Goal: Transaction & Acquisition: Purchase product/service

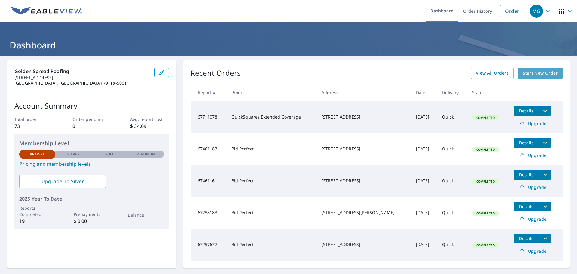
click at [538, 76] on span "Start New Order" at bounding box center [540, 73] width 35 height 8
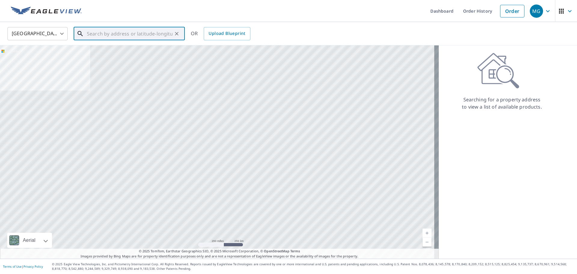
click at [105, 33] on input "text" at bounding box center [130, 33] width 86 height 17
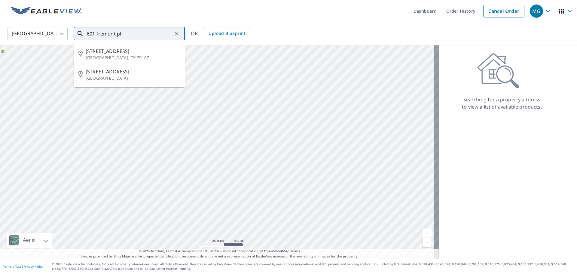
click at [114, 55] on p "[GEOGRAPHIC_DATA], TX 79107" at bounding box center [133, 58] width 94 height 6
type input "[STREET_ADDRESS]"
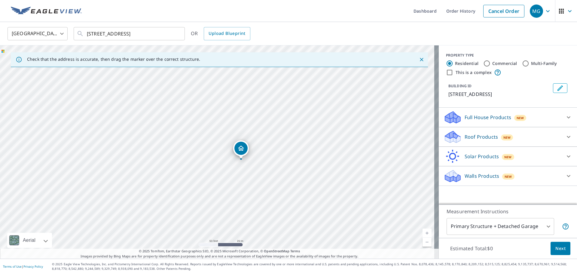
click at [485, 134] on p "Roof Products" at bounding box center [481, 136] width 33 height 7
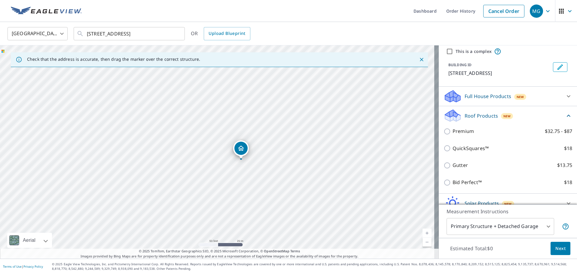
scroll to position [30, 0]
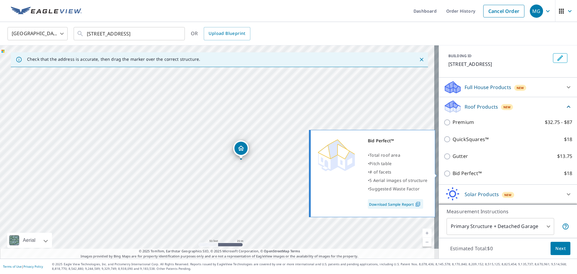
click at [444, 176] on input "Bid Perfect™ $18" at bounding box center [448, 173] width 9 height 7
checkbox input "true"
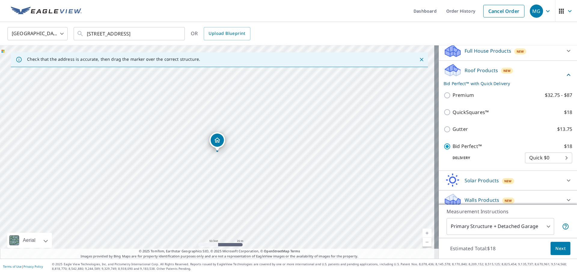
scroll to position [72, 0]
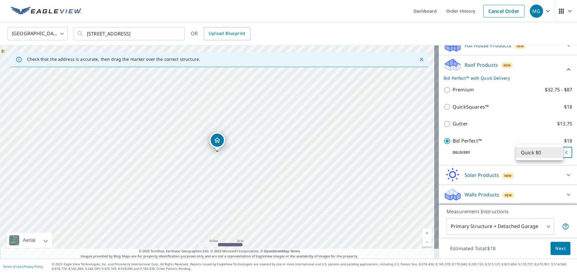
click at [548, 149] on body "MG MG Dashboard Order History Cancel Order MG [GEOGRAPHIC_DATA] [GEOGRAPHIC_DAT…" at bounding box center [288, 137] width 577 height 274
click at [465, 153] on div at bounding box center [288, 137] width 577 height 274
click at [555, 246] on span "Next" at bounding box center [560, 249] width 10 height 8
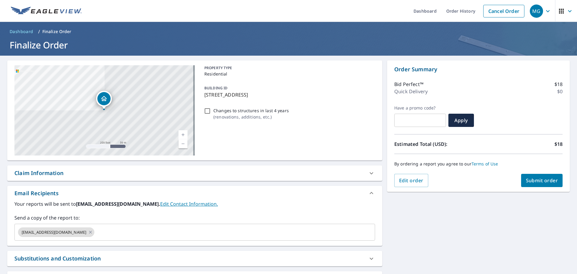
click at [209, 112] on input "Changes to structures in last 4 years ( renovations, additions, etc. )" at bounding box center [207, 110] width 7 height 7
checkbox input "true"
click at [521, 177] on button "Submit order" at bounding box center [542, 180] width 42 height 13
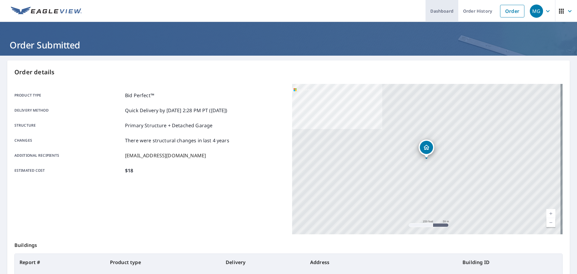
click at [435, 7] on link "Dashboard" at bounding box center [442, 11] width 33 height 22
